Goal: Transaction & Acquisition: Book appointment/travel/reservation

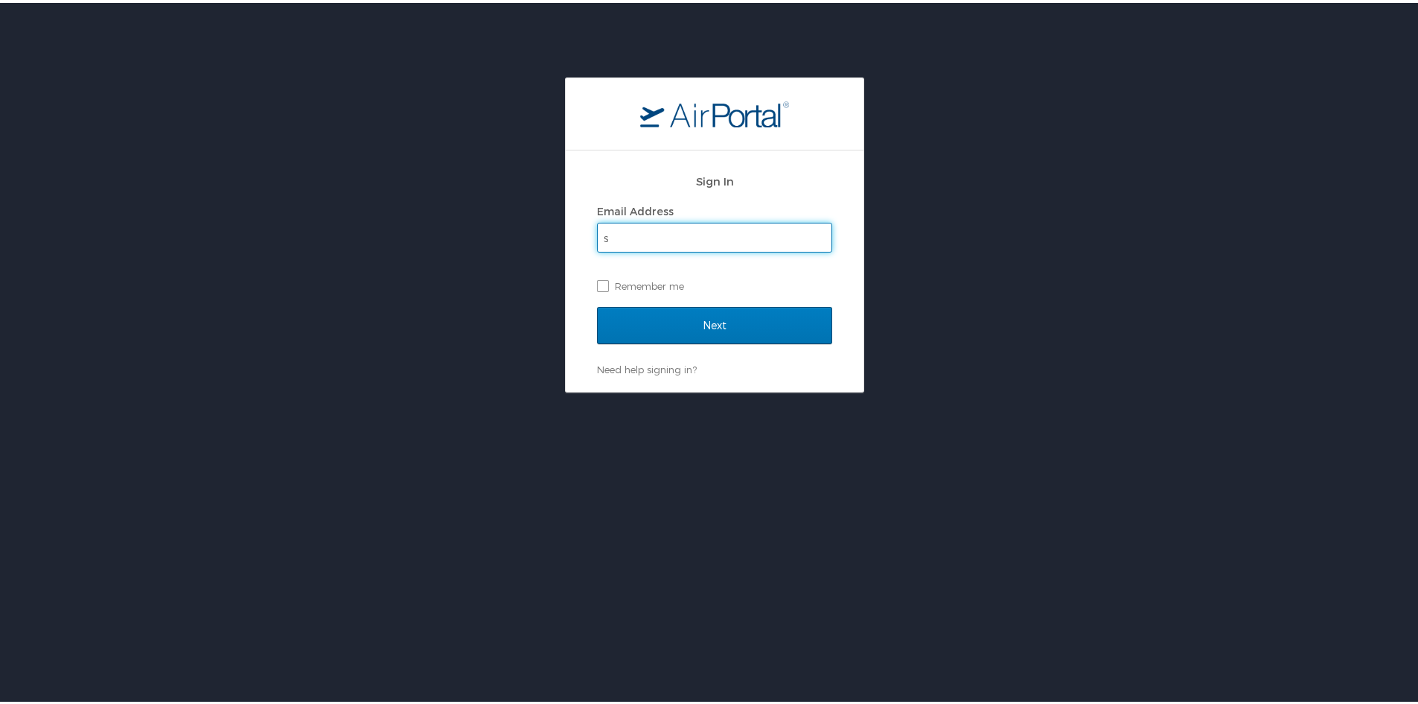
type input "[PERSON_NAME][EMAIL_ADDRESS][PERSON_NAME][DOMAIN_NAME]"
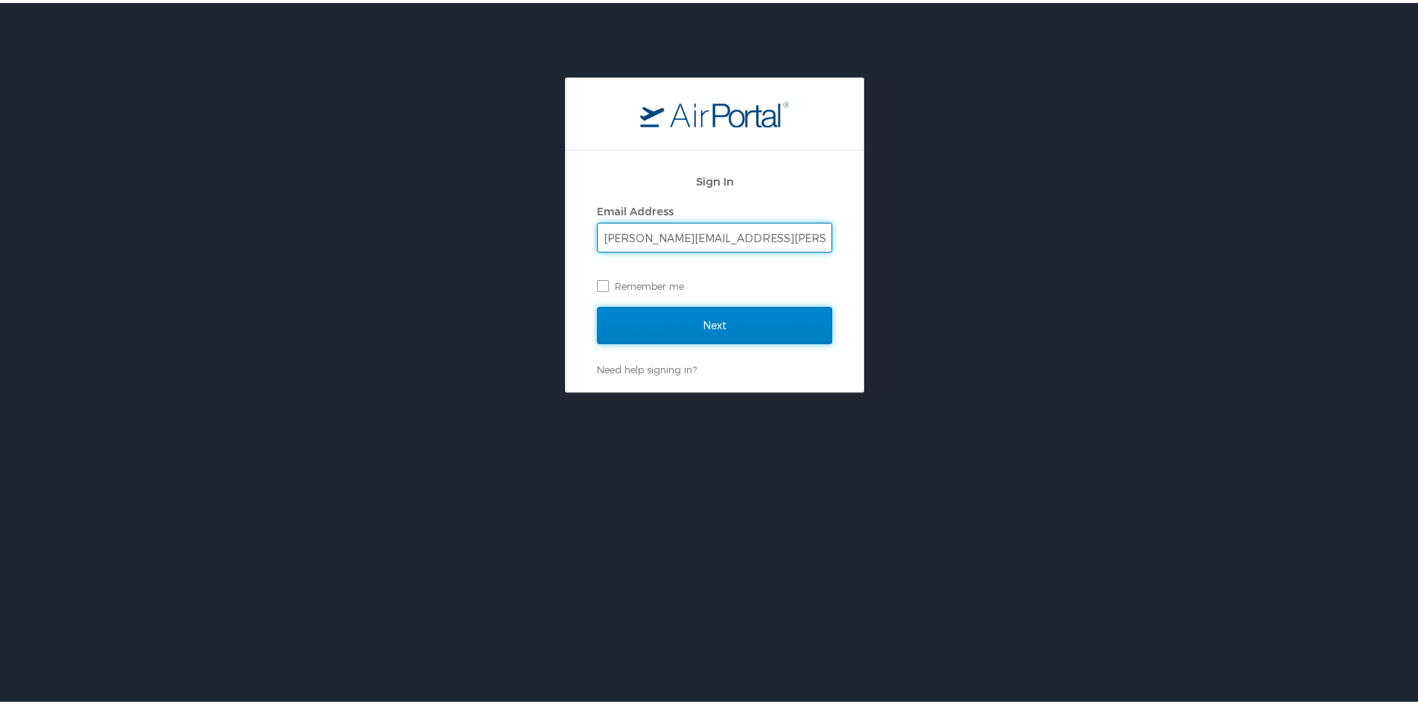
click at [702, 327] on input "Next" at bounding box center [714, 322] width 235 height 37
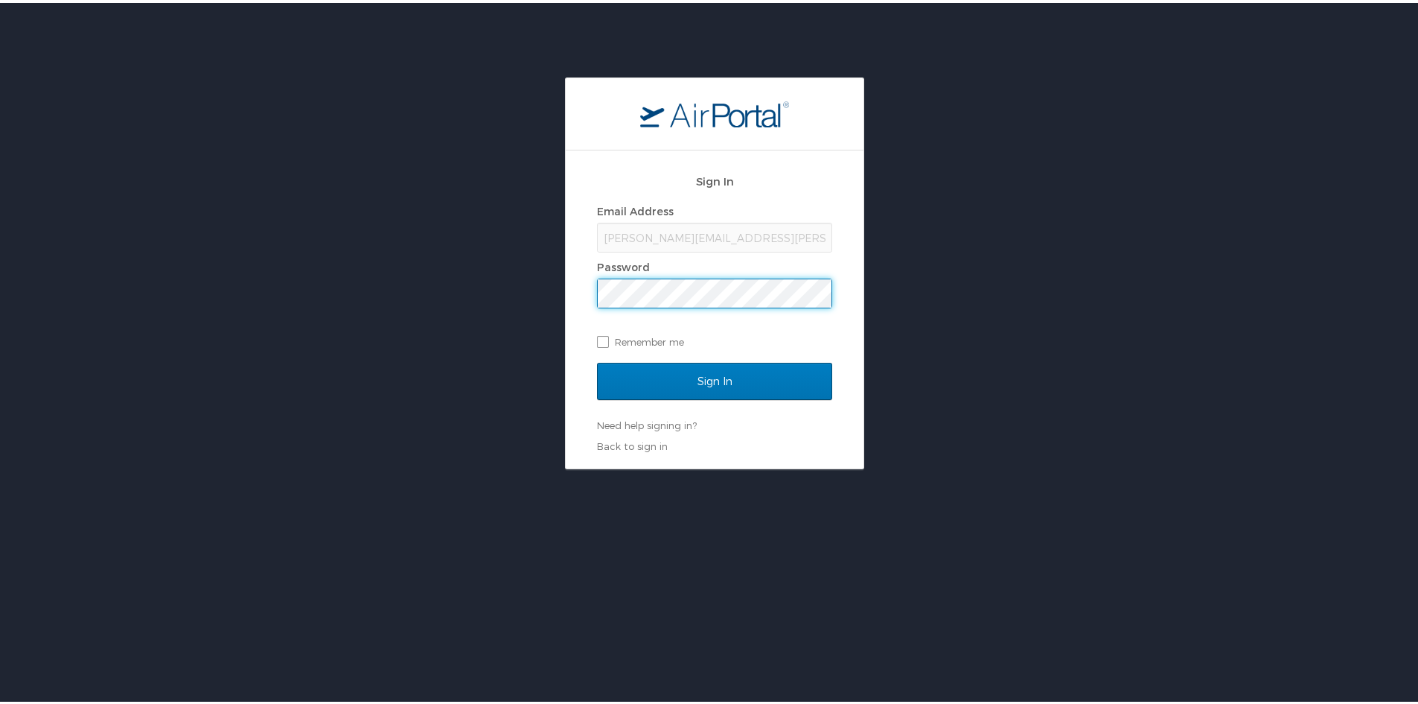
click at [597, 360] on input "Sign In" at bounding box center [714, 378] width 235 height 37
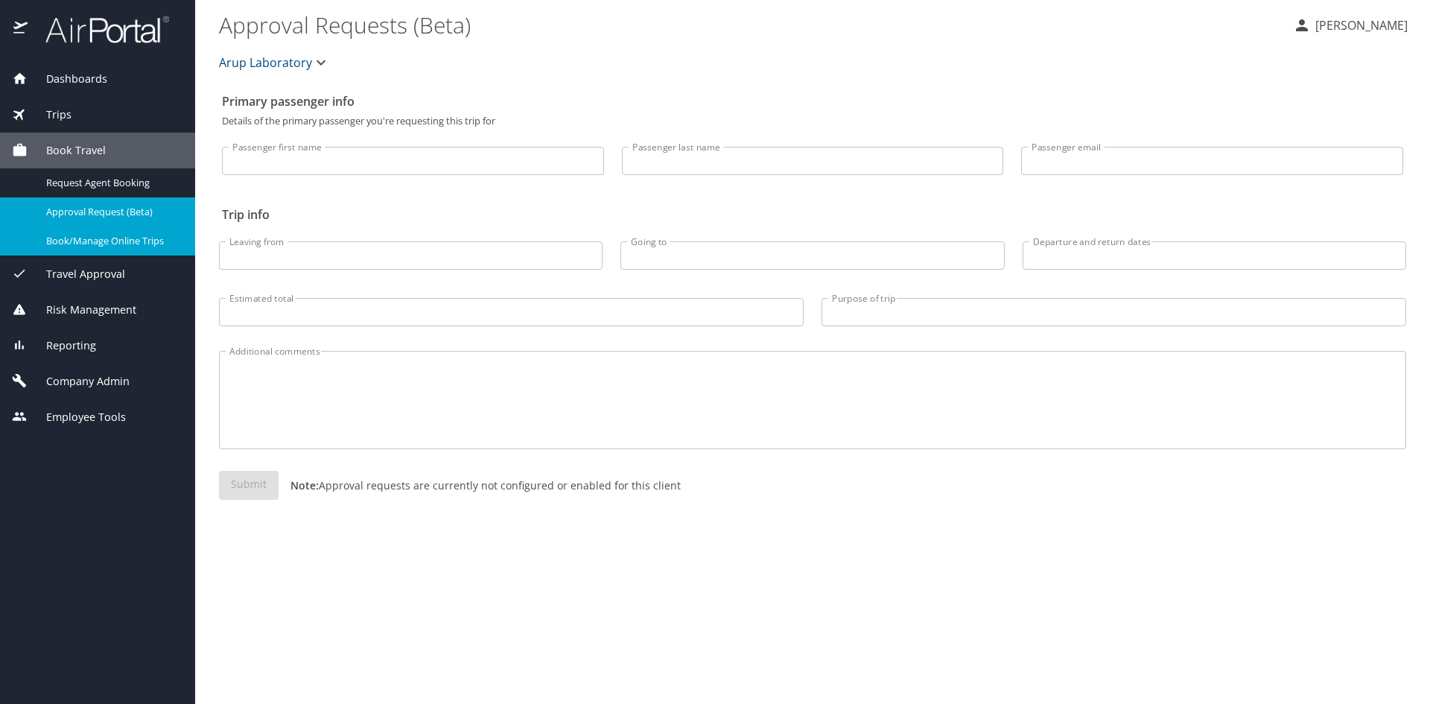
click at [82, 249] on div "Book/Manage Online Trips" at bounding box center [97, 240] width 171 height 17
